Goal: Task Accomplishment & Management: Manage account settings

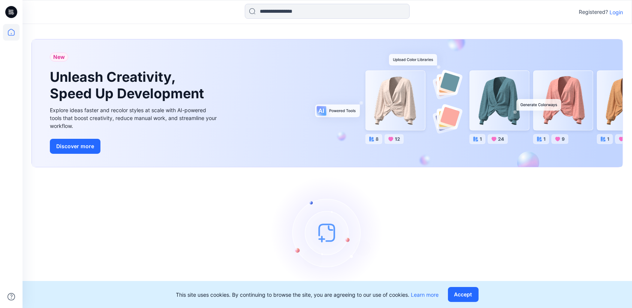
click at [617, 13] on p "Login" at bounding box center [616, 12] width 13 height 8
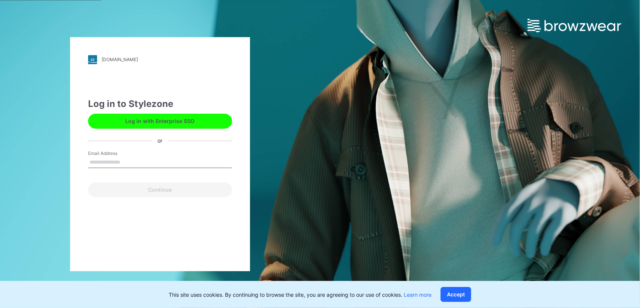
click at [119, 158] on input "Email Address" at bounding box center [160, 162] width 144 height 11
type input "**********"
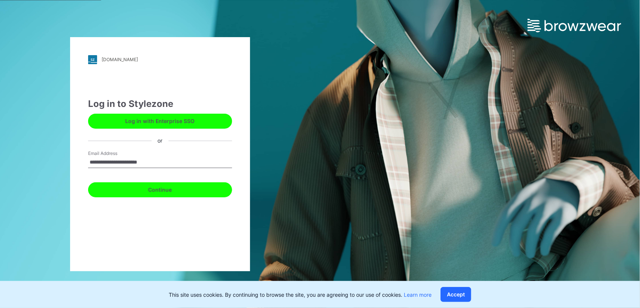
click at [163, 189] on button "Continue" at bounding box center [160, 189] width 144 height 15
